Goal: Obtain resource: Download file/media

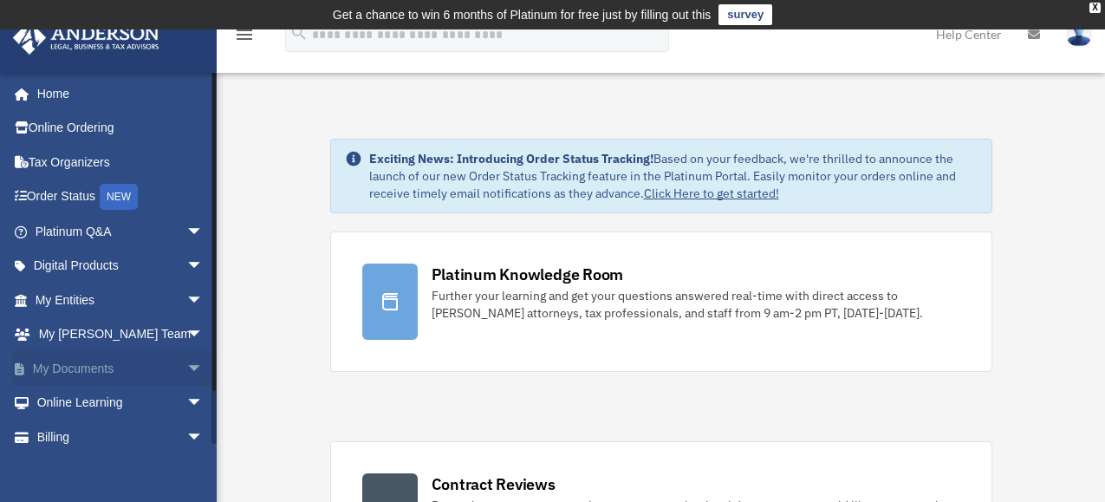
click at [79, 365] on link "My Documents arrow_drop_down" at bounding box center [120, 368] width 217 height 35
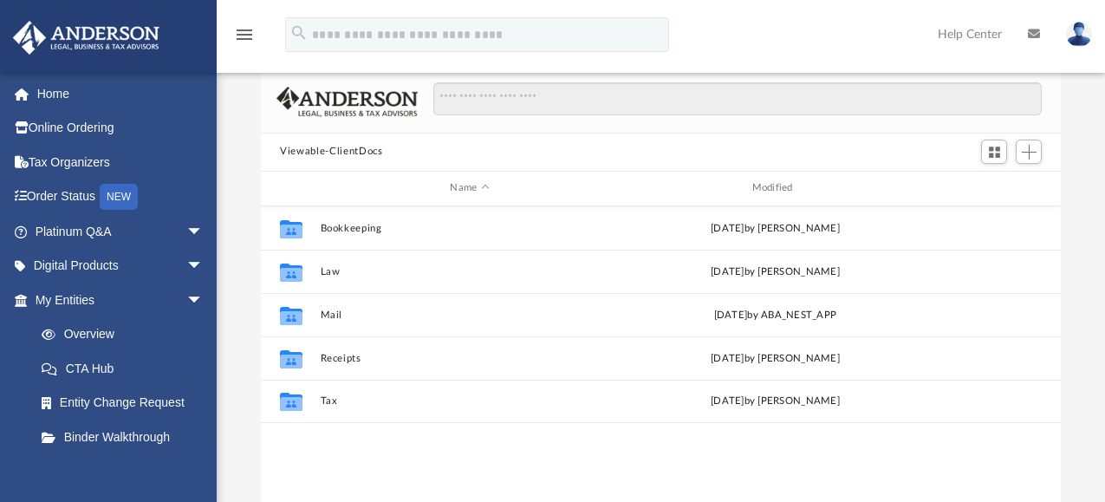
scroll to position [127, 0]
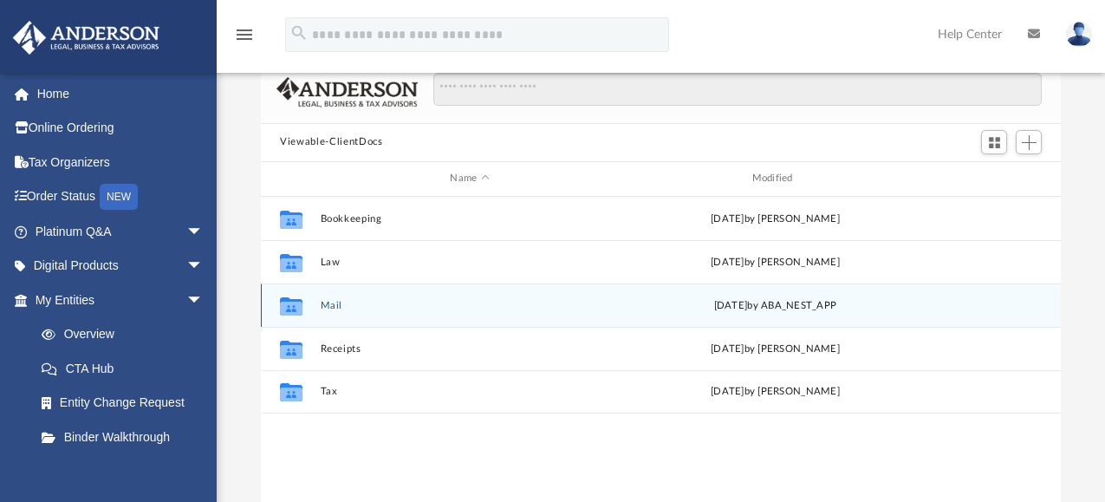
click at [323, 300] on button "Mail" at bounding box center [470, 304] width 298 height 11
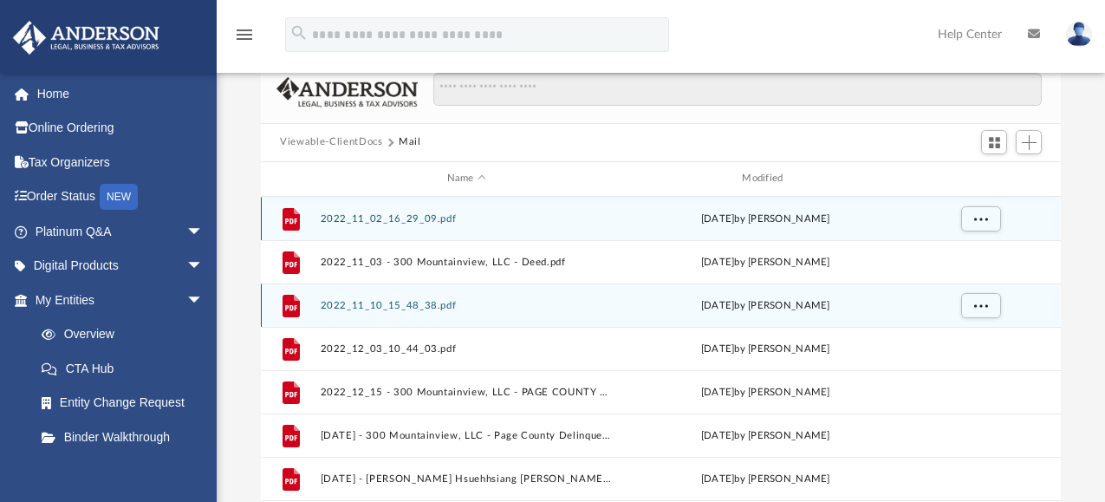
scroll to position [328, 786]
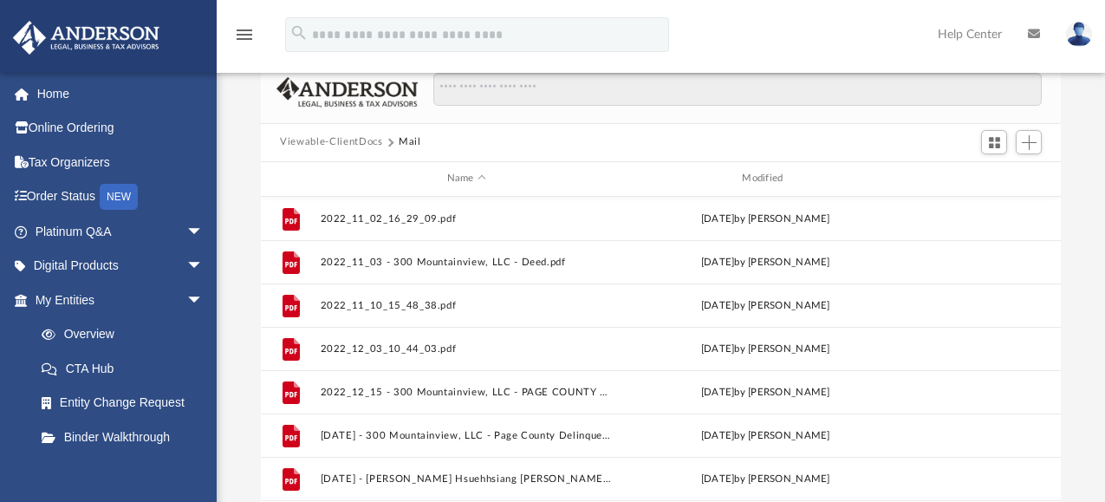
click at [755, 169] on div "Name Modified" at bounding box center [661, 179] width 800 height 35
click at [755, 174] on div "Modified" at bounding box center [766, 179] width 292 height 16
click at [762, 179] on div "Modified" at bounding box center [766, 179] width 292 height 16
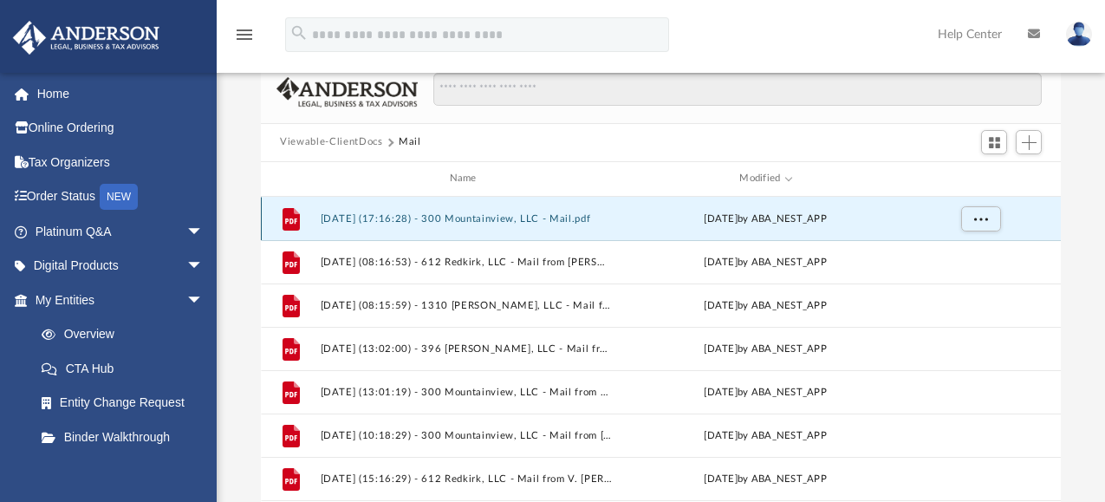
click at [487, 219] on button "2025.08.28 (17:16:28) - 300 Mountainview, LLC - Mail.pdf" at bounding box center [467, 217] width 292 height 11
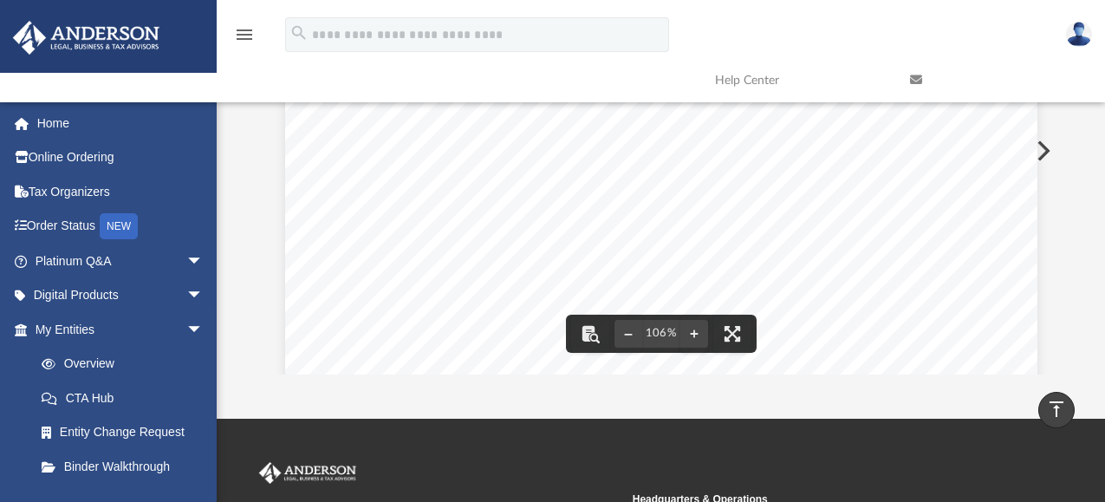
scroll to position [0, 0]
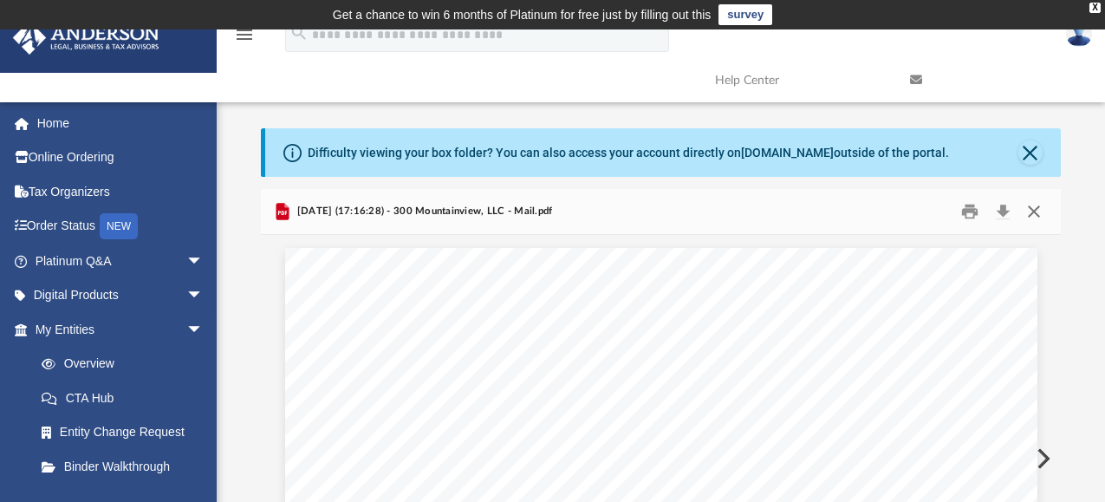
click at [1027, 213] on button "Close" at bounding box center [1032, 211] width 31 height 27
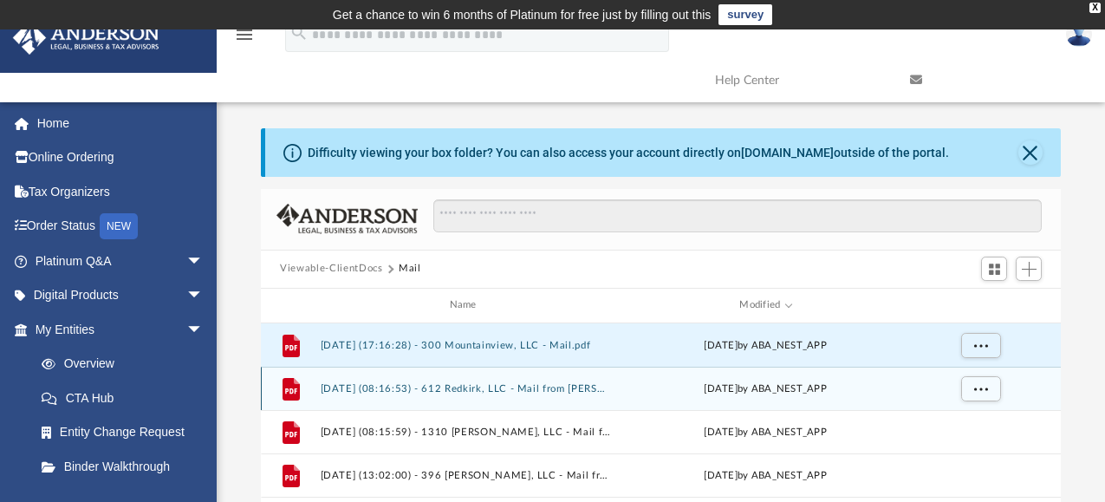
click at [423, 384] on button "2025.08.07 (08:16:53) - 612 Redkirk, LLC - Mail from ANDERSON REGISTERED AGENTS…" at bounding box center [467, 387] width 292 height 11
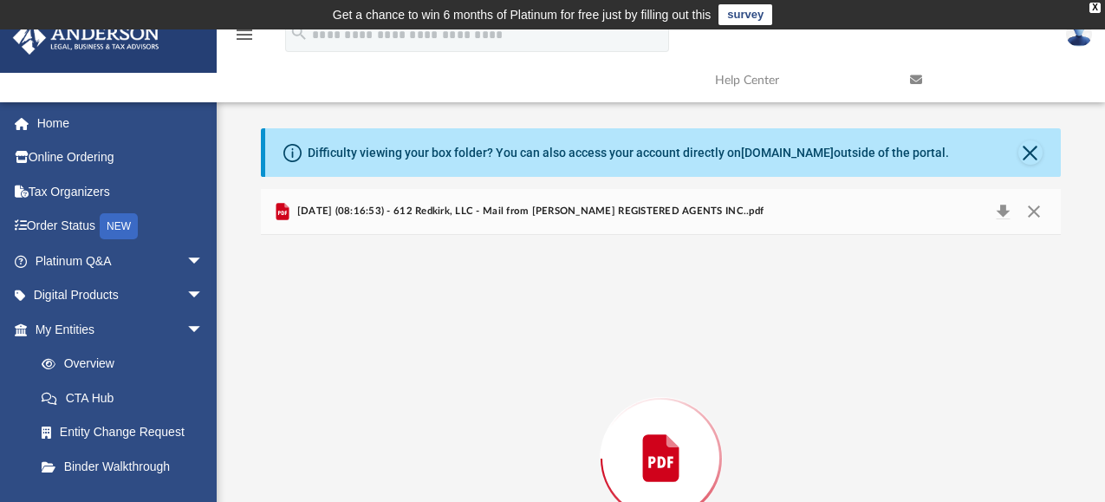
scroll to position [180, 0]
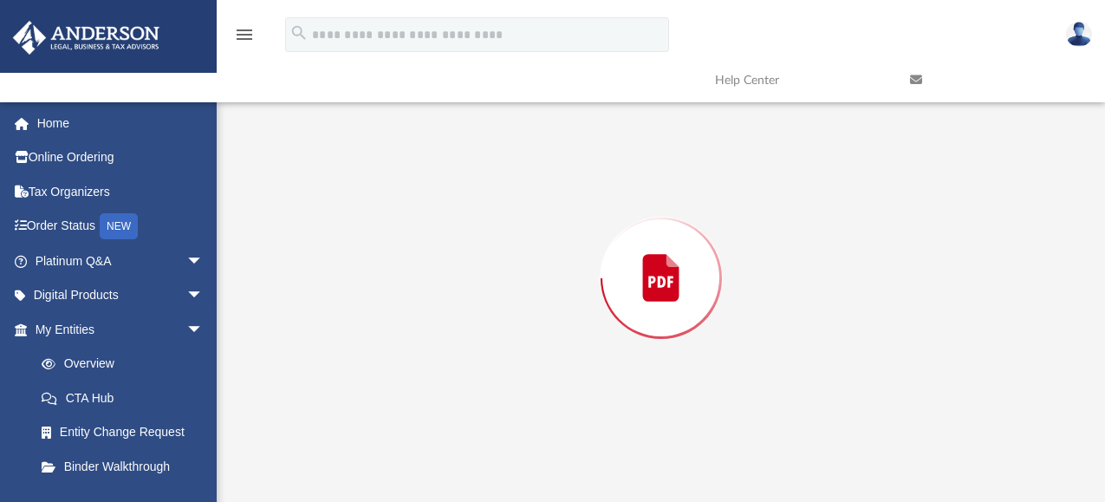
click at [423, 384] on div "Preview" at bounding box center [661, 278] width 800 height 447
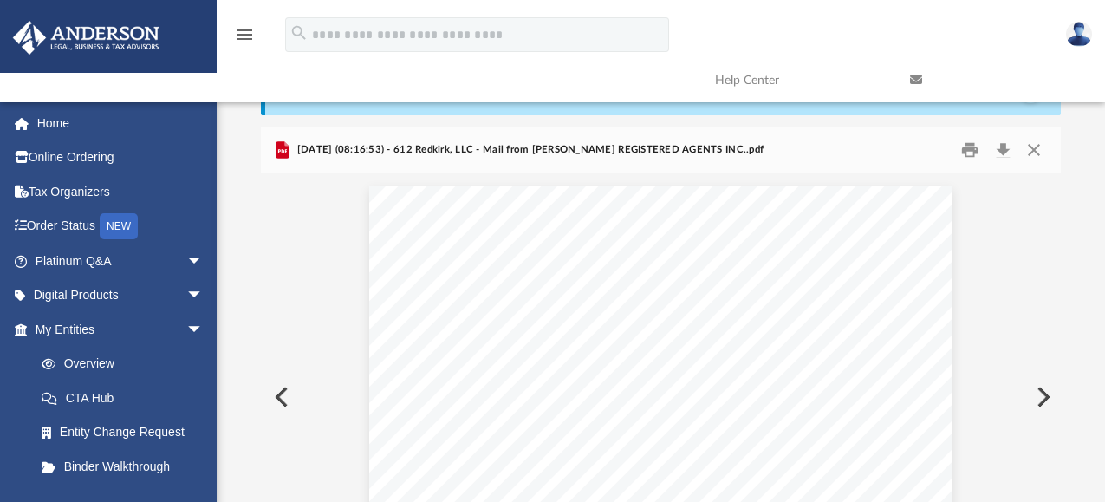
scroll to position [0, 0]
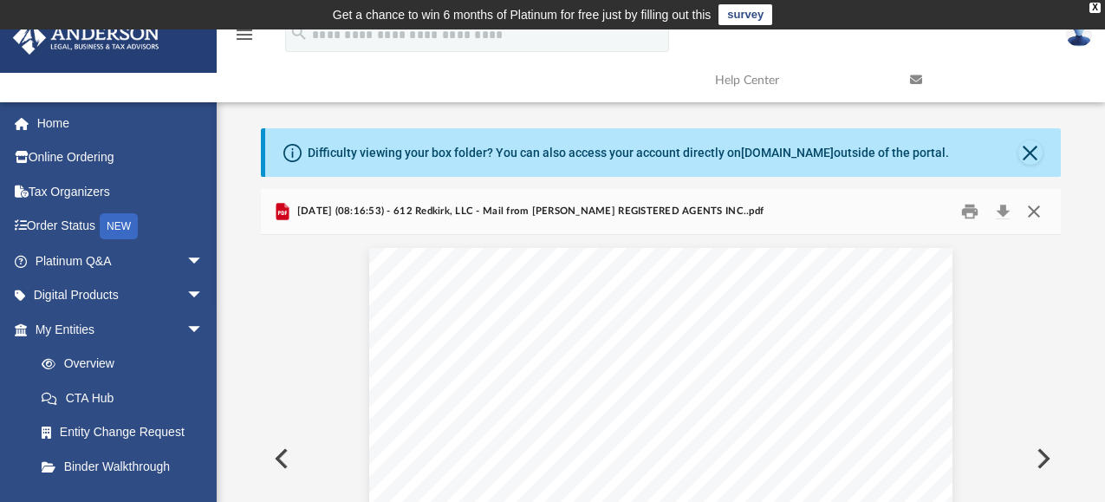
click at [1029, 205] on button "Close" at bounding box center [1032, 211] width 31 height 27
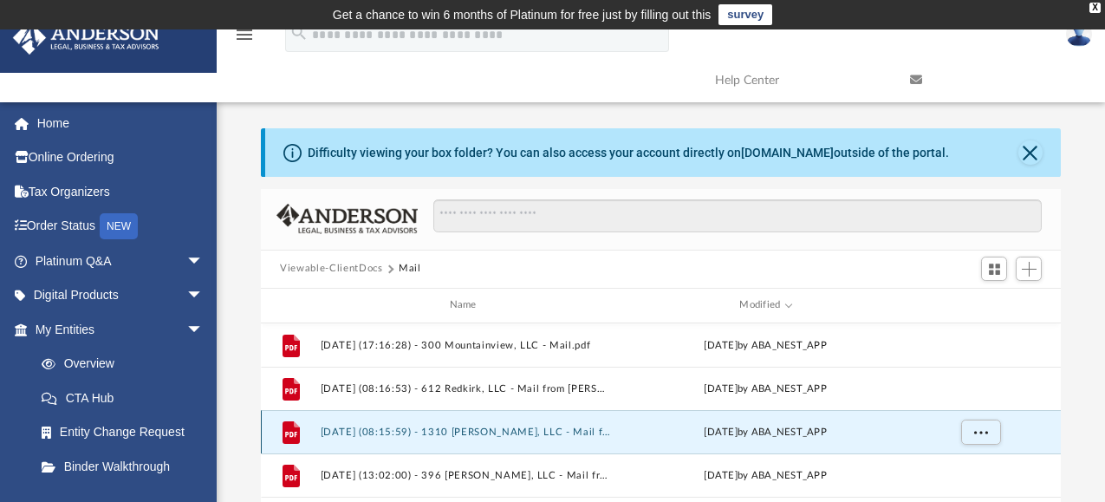
click at [432, 437] on button "2025.08.07 (08:15:59) - 1310 Hoover, LLC - Mail from ANDERSON REGISTERED AGENTS…" at bounding box center [467, 430] width 292 height 11
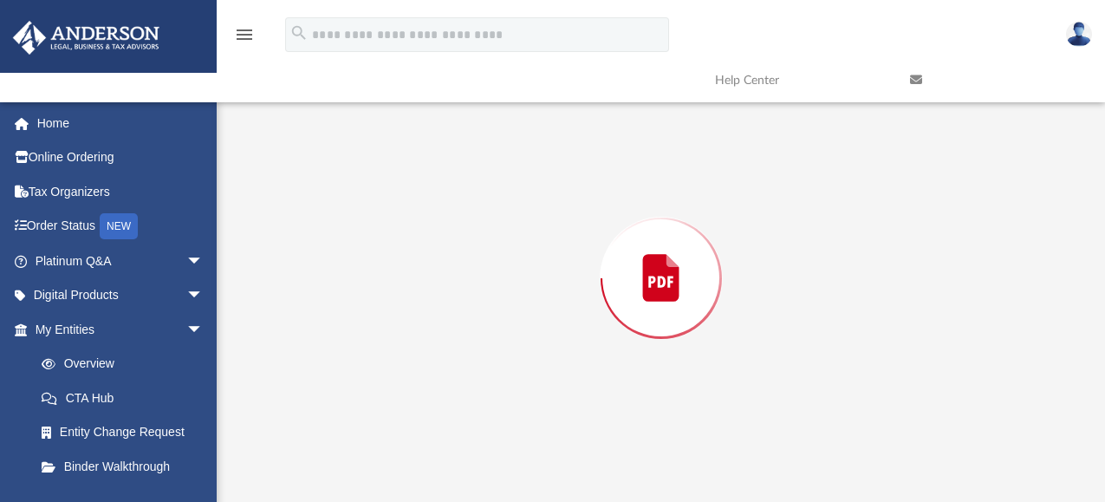
click at [432, 437] on div "Preview" at bounding box center [661, 278] width 800 height 447
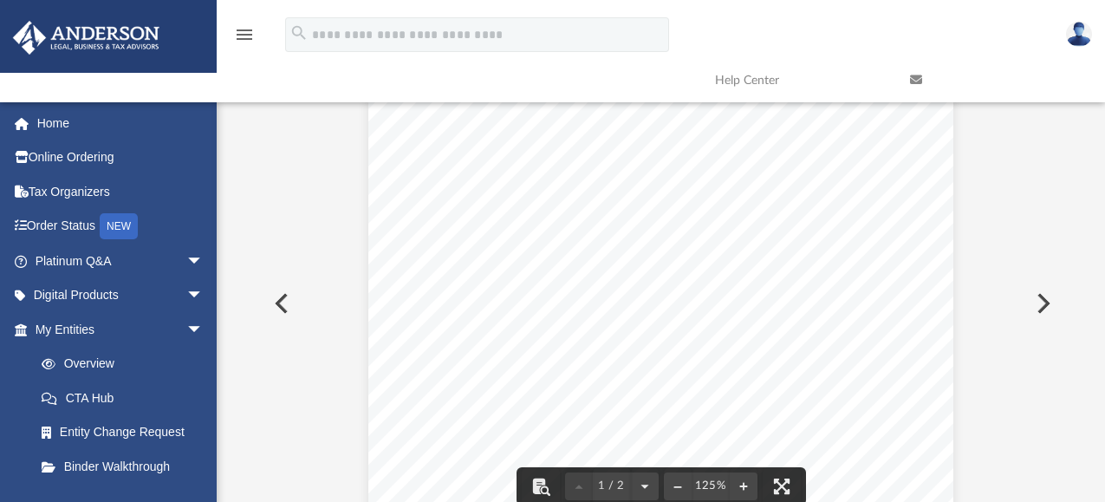
scroll to position [0, 0]
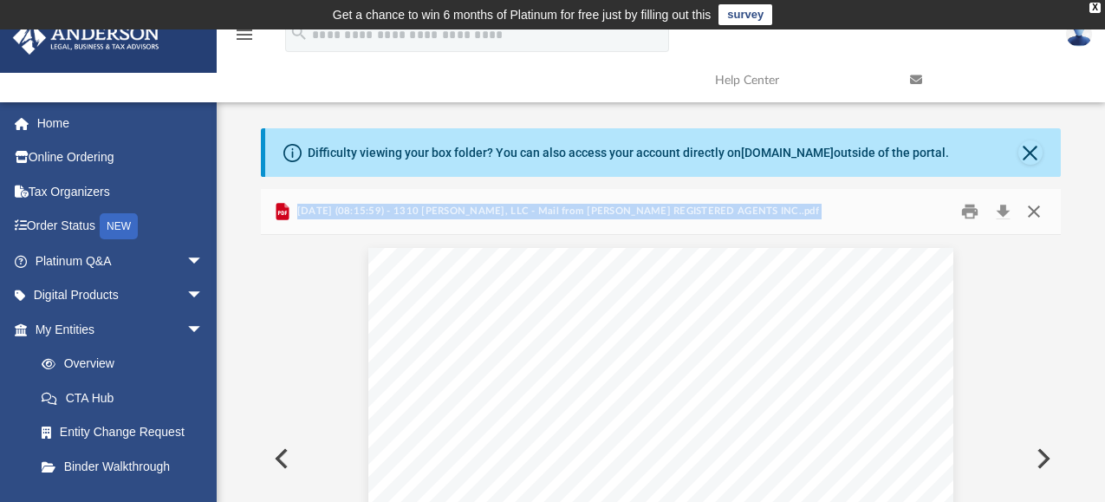
click at [1035, 213] on button "Close" at bounding box center [1032, 211] width 31 height 27
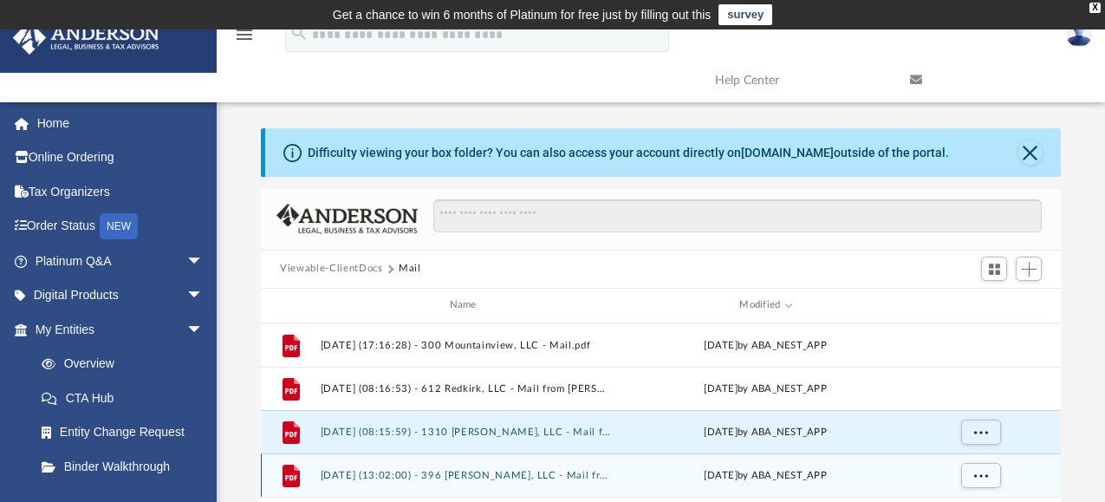
click at [539, 479] on button "2025.07.02 (13:02:00) - 396 Herdman, LLC - Mail from 144200 396 HERDMAN LLC.pdf" at bounding box center [467, 474] width 292 height 11
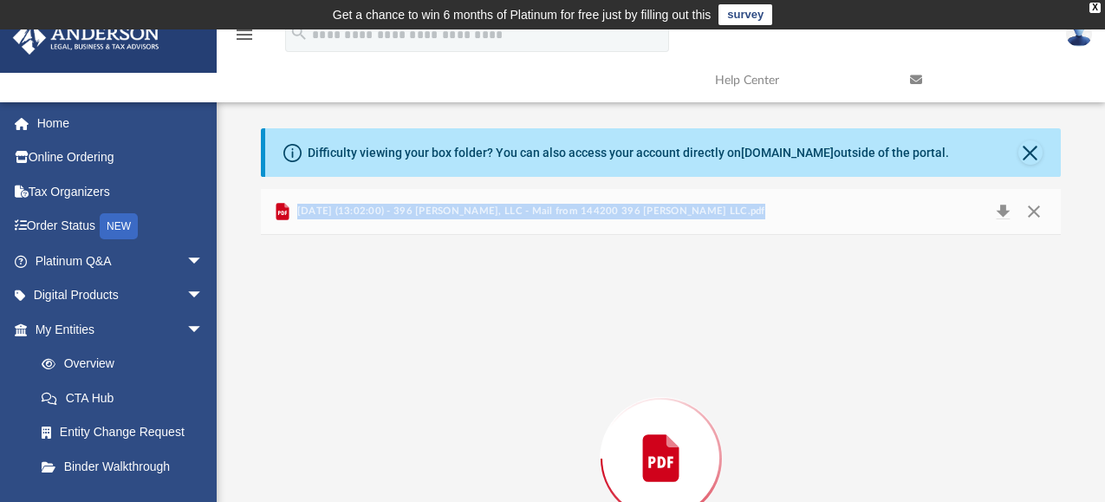
scroll to position [180, 0]
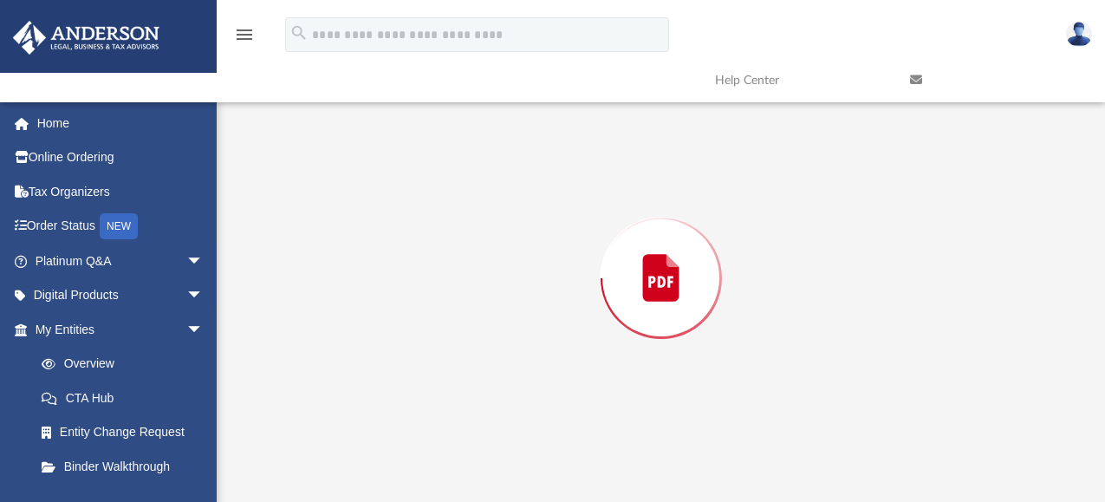
click at [539, 479] on div "Preview" at bounding box center [661, 278] width 800 height 447
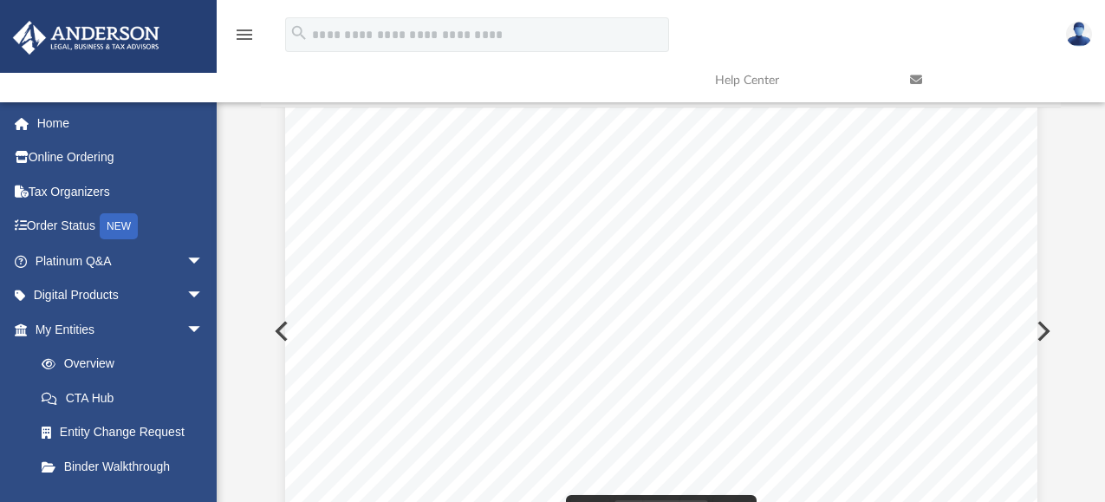
scroll to position [0, 0]
